Goal: Information Seeking & Learning: Find specific fact

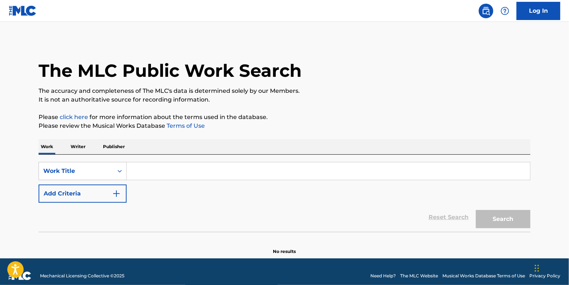
click at [153, 172] on input "Search Form" at bounding box center [329, 170] width 404 height 17
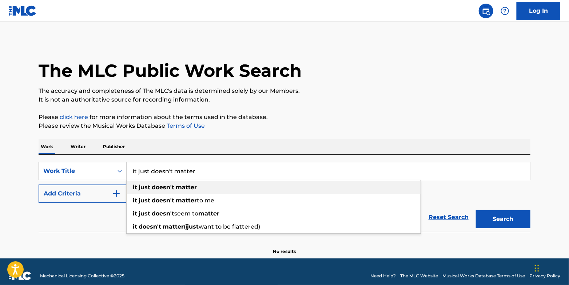
type input "it just doesn't matter"
click at [175, 185] on div "it just doesn't matter" at bounding box center [274, 187] width 294 height 13
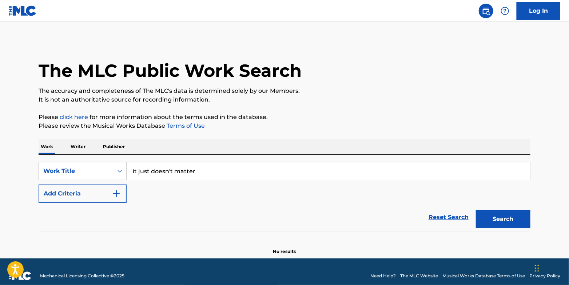
click at [102, 197] on button "Add Criteria" at bounding box center [83, 194] width 88 height 18
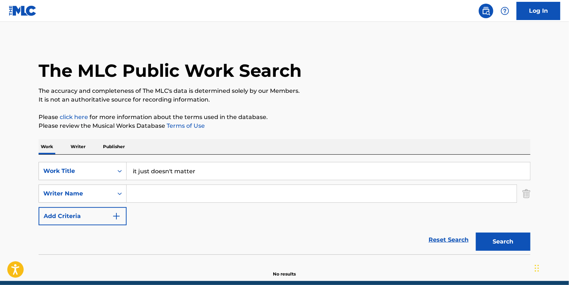
click at [155, 195] on input "Search Form" at bounding box center [322, 193] width 390 height 17
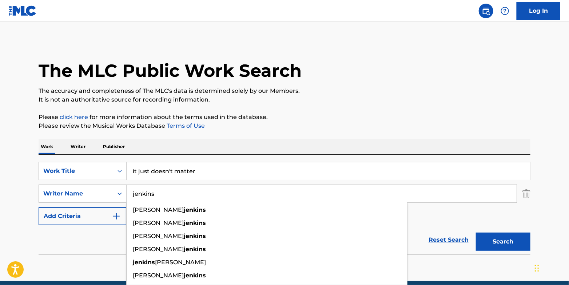
type input "jenkins"
click at [476, 233] on button "Search" at bounding box center [503, 242] width 55 height 18
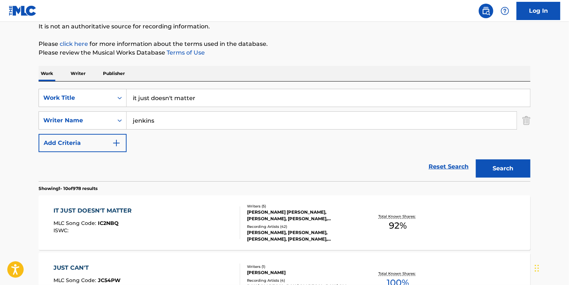
scroll to position [71, 0]
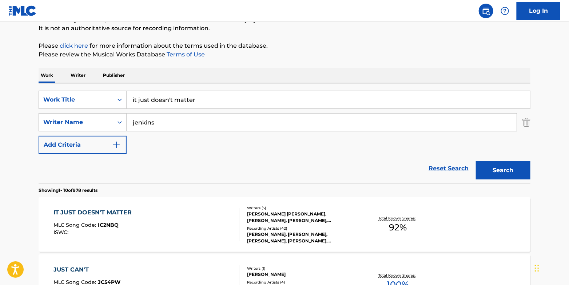
click at [93, 210] on div "IT JUST DOESN'T MATTER" at bounding box center [95, 212] width 82 height 9
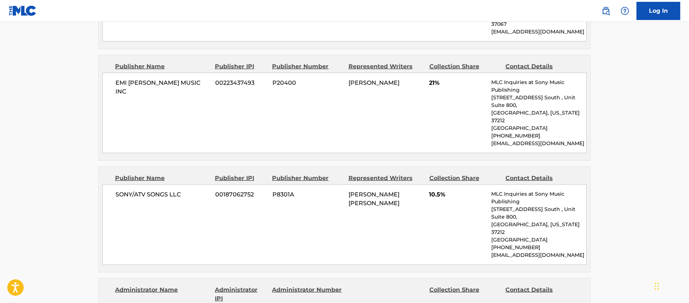
scroll to position [571, 0]
